Goal: Transaction & Acquisition: Obtain resource

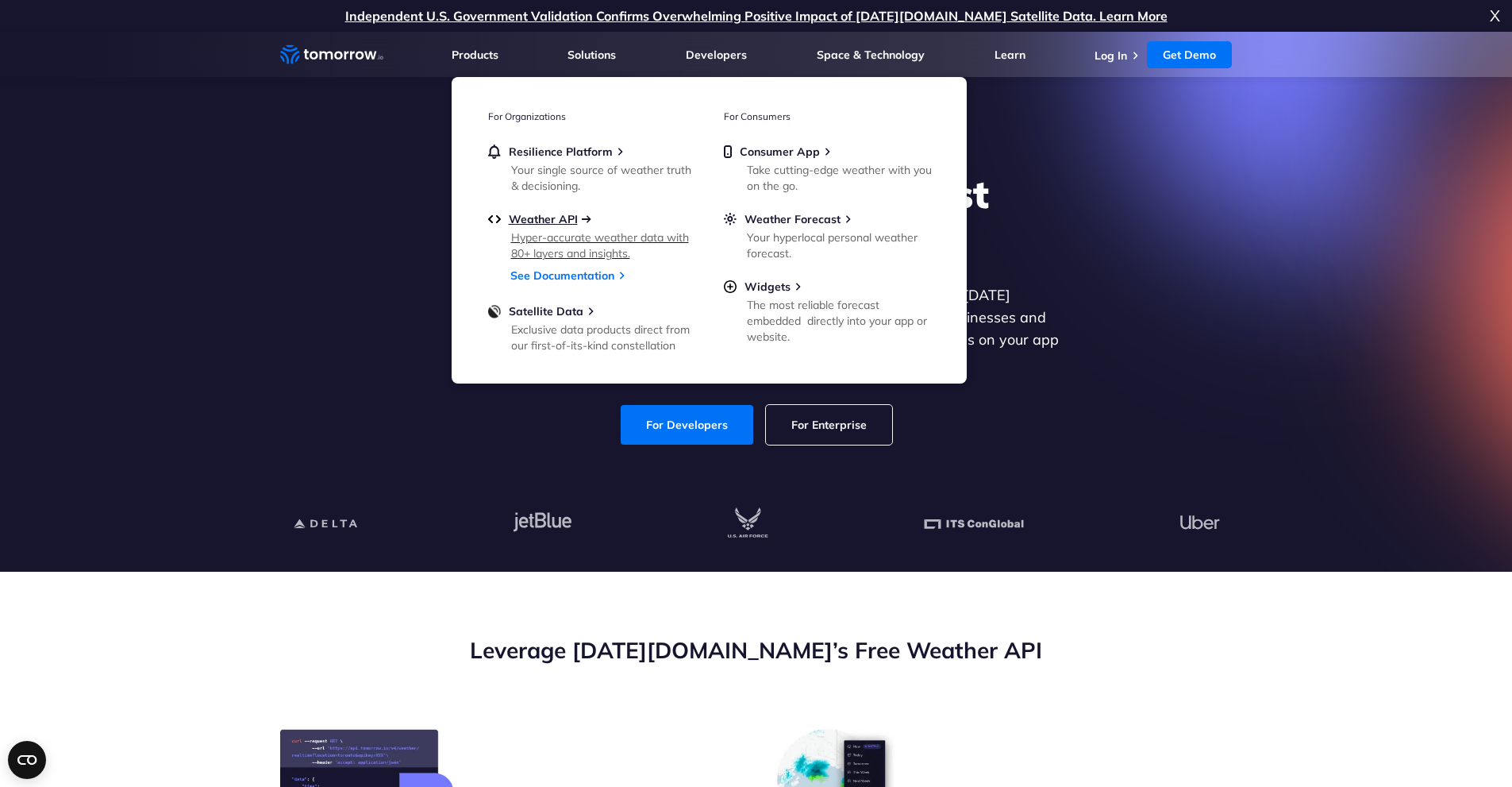
click at [544, 221] on span "Weather API" at bounding box center [543, 219] width 69 height 14
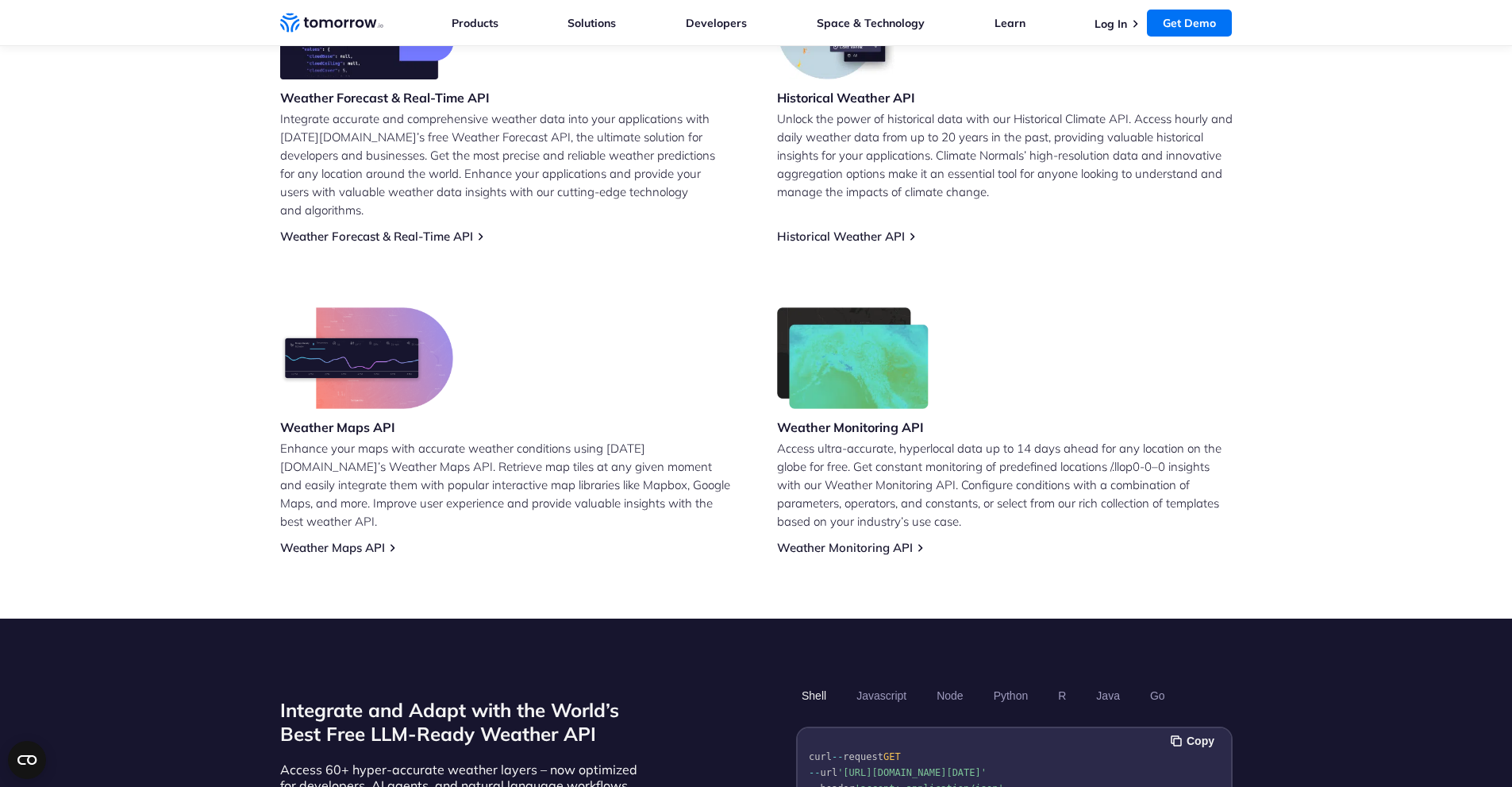
scroll to position [636, 0]
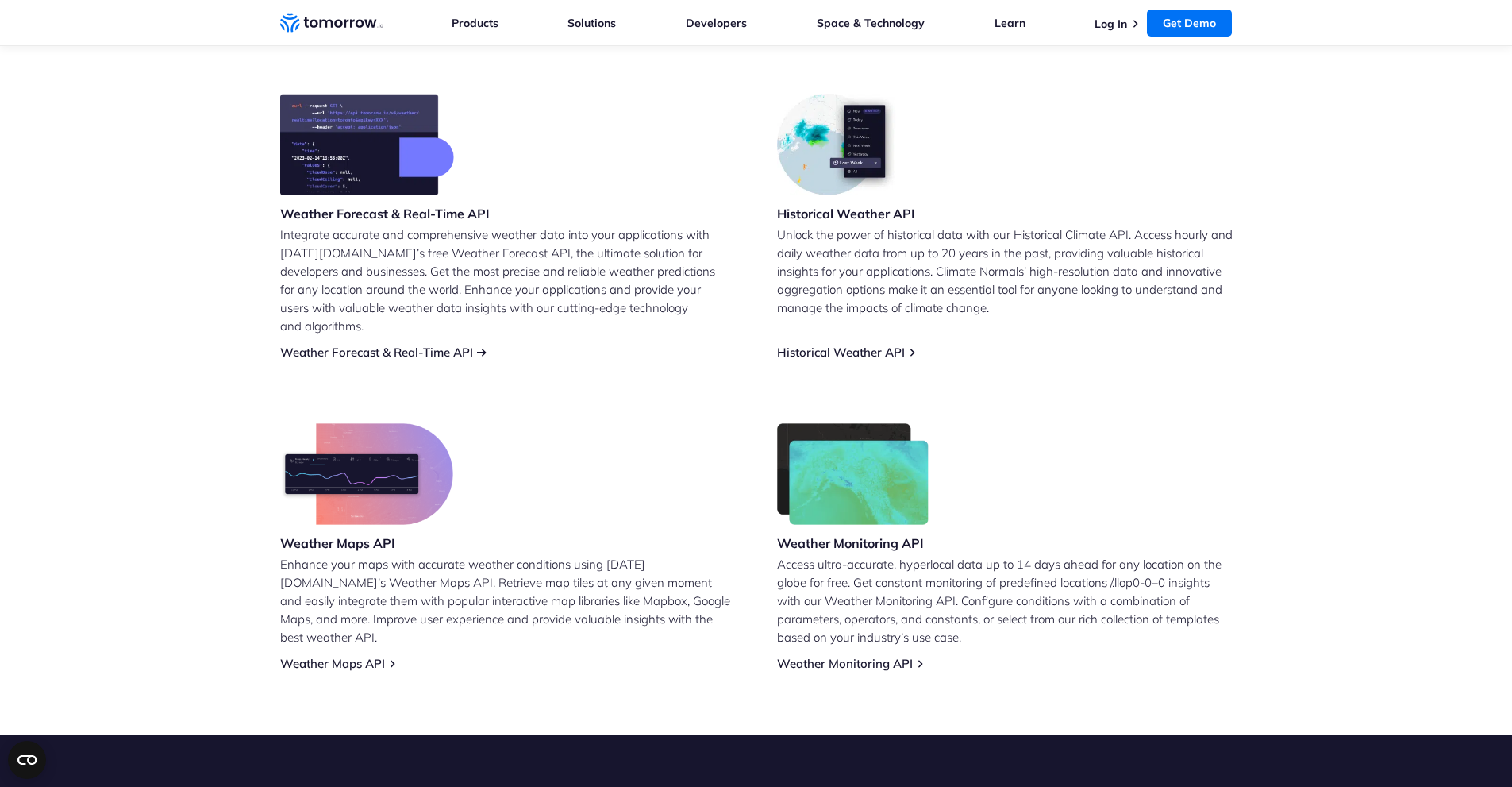
click at [387, 345] on link "Weather Forecast & Real-Time API" at bounding box center [376, 353] width 192 height 15
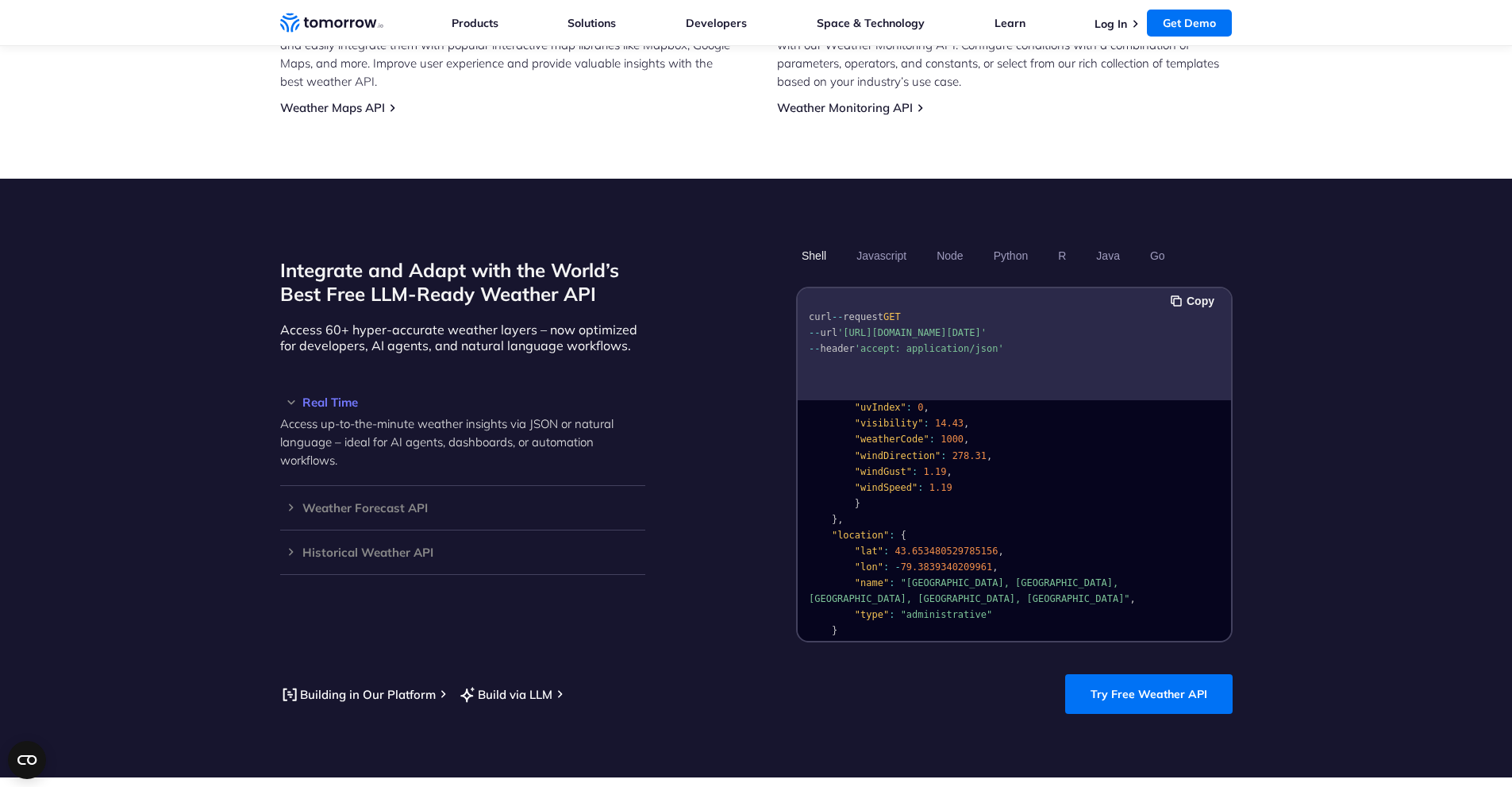
scroll to position [318, 0]
click at [1132, 683] on link "Try Free Weather API" at bounding box center [1149, 694] width 167 height 40
